Goal: Entertainment & Leisure: Consume media (video, audio)

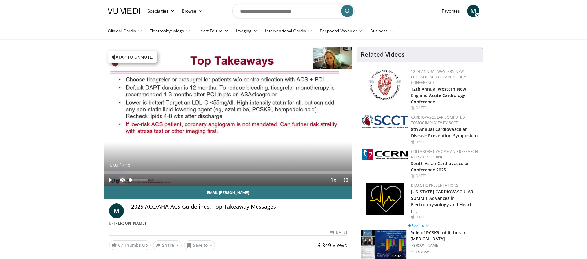
click at [120, 181] on span "Video Player" at bounding box center [122, 180] width 12 height 12
click at [107, 180] on span "Video Player" at bounding box center [110, 180] width 12 height 12
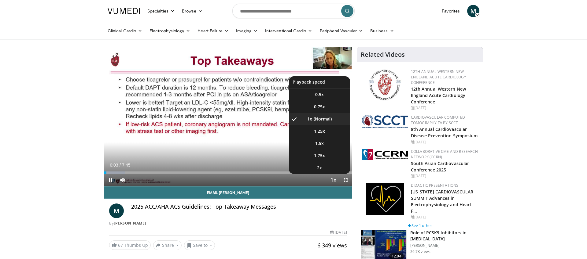
click at [335, 181] on span "Video Player" at bounding box center [333, 180] width 9 height 12
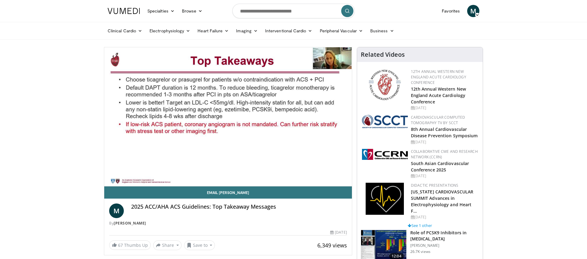
click at [335, 181] on div "10 seconds Tap to unmute" at bounding box center [227, 116] width 247 height 139
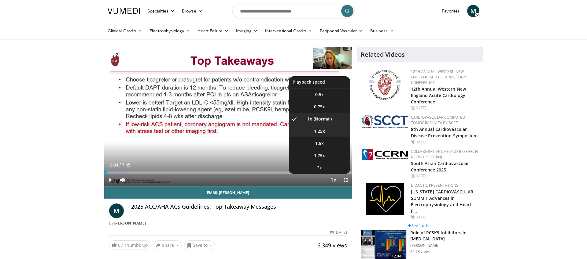
click at [326, 134] on li "1.25x" at bounding box center [319, 131] width 61 height 12
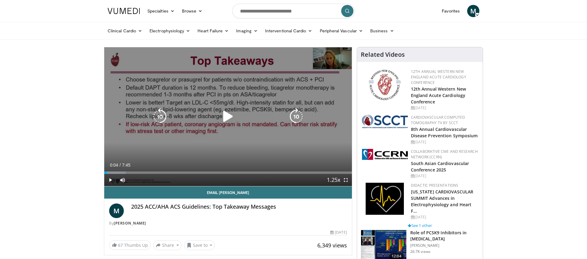
click at [251, 137] on div "10 seconds Tap to unmute" at bounding box center [227, 116] width 247 height 139
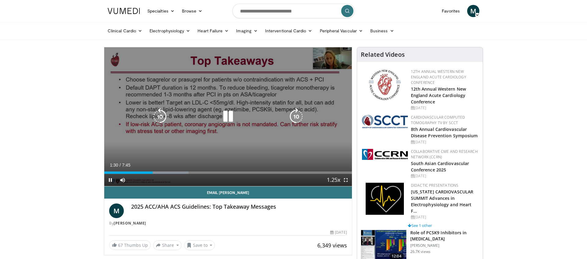
click at [228, 118] on icon "Video Player" at bounding box center [227, 116] width 17 height 17
click at [225, 118] on icon "Video Player" at bounding box center [227, 116] width 17 height 17
click at [228, 114] on icon "Video Player" at bounding box center [227, 116] width 17 height 17
